Goal: Transaction & Acquisition: Purchase product/service

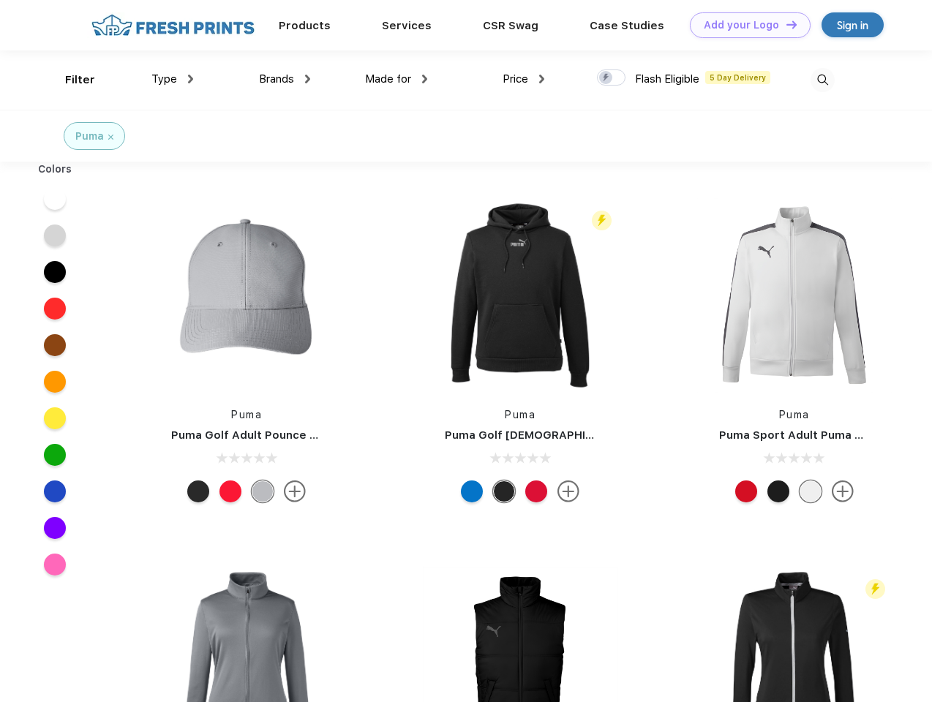
scroll to position [1, 0]
click at [745, 25] on link "Add your Logo Design Tool" at bounding box center [750, 25] width 121 height 26
click at [0, 0] on div "Design Tool" at bounding box center [0, 0] width 0 height 0
click at [785, 24] on link "Add your Logo Design Tool" at bounding box center [750, 25] width 121 height 26
click at [70, 80] on div "Filter" at bounding box center [80, 80] width 30 height 17
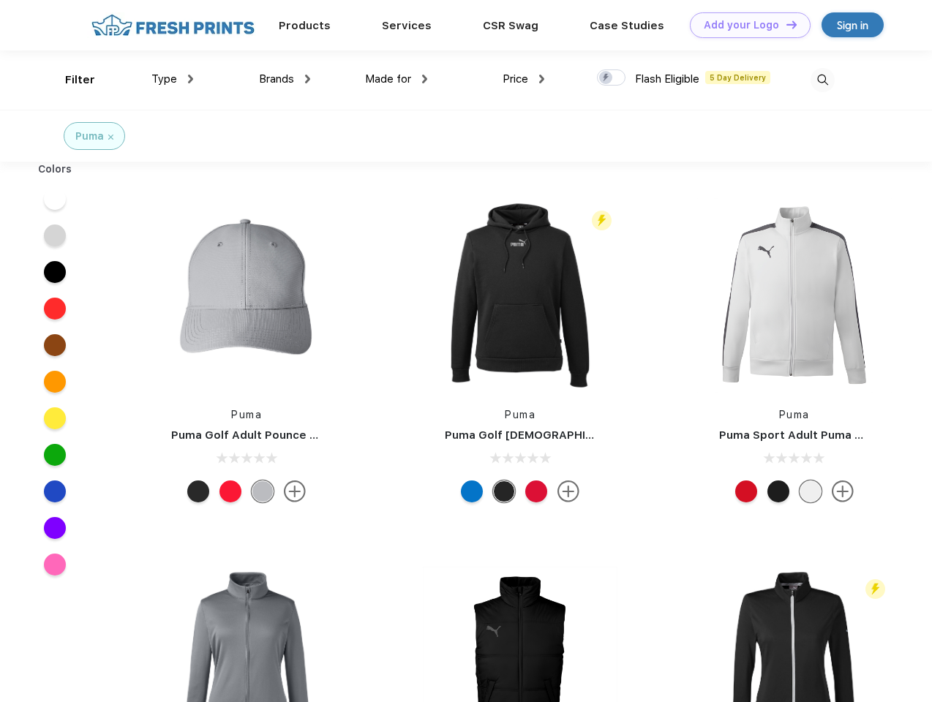
click at [173, 79] on span "Type" at bounding box center [164, 78] width 26 height 13
click at [285, 79] on span "Brands" at bounding box center [276, 78] width 35 height 13
click at [397, 79] on span "Made for" at bounding box center [388, 78] width 46 height 13
click at [524, 79] on span "Price" at bounding box center [516, 78] width 26 height 13
click at [612, 78] on div at bounding box center [611, 78] width 29 height 16
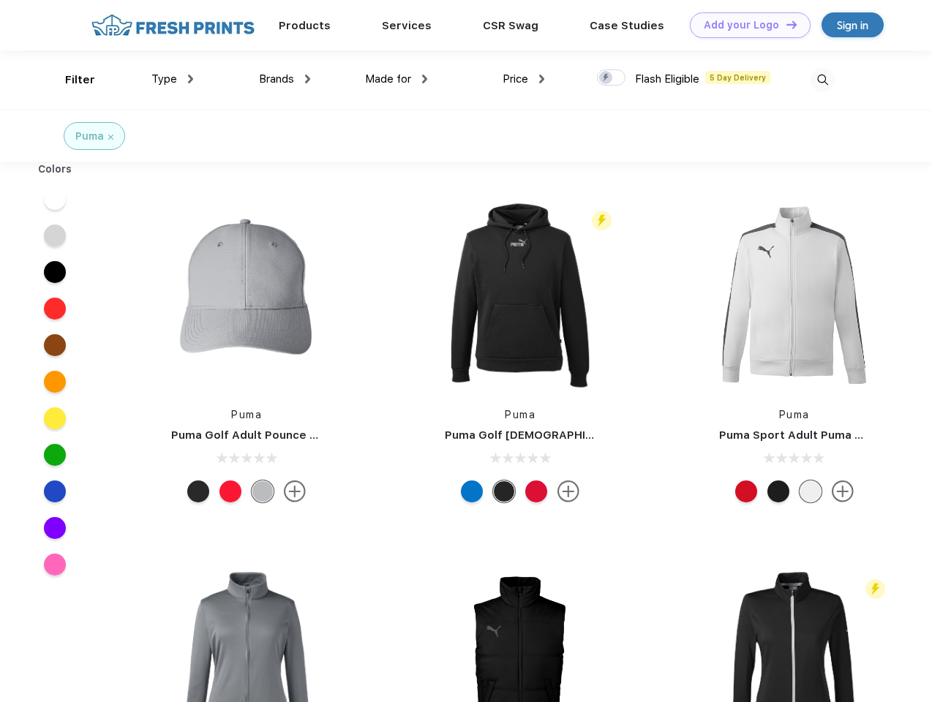
click at [607, 78] on input "checkbox" at bounding box center [602, 74] width 10 height 10
click at [822, 80] on img at bounding box center [823, 80] width 24 height 24
